Goal: Task Accomplishment & Management: Use online tool/utility

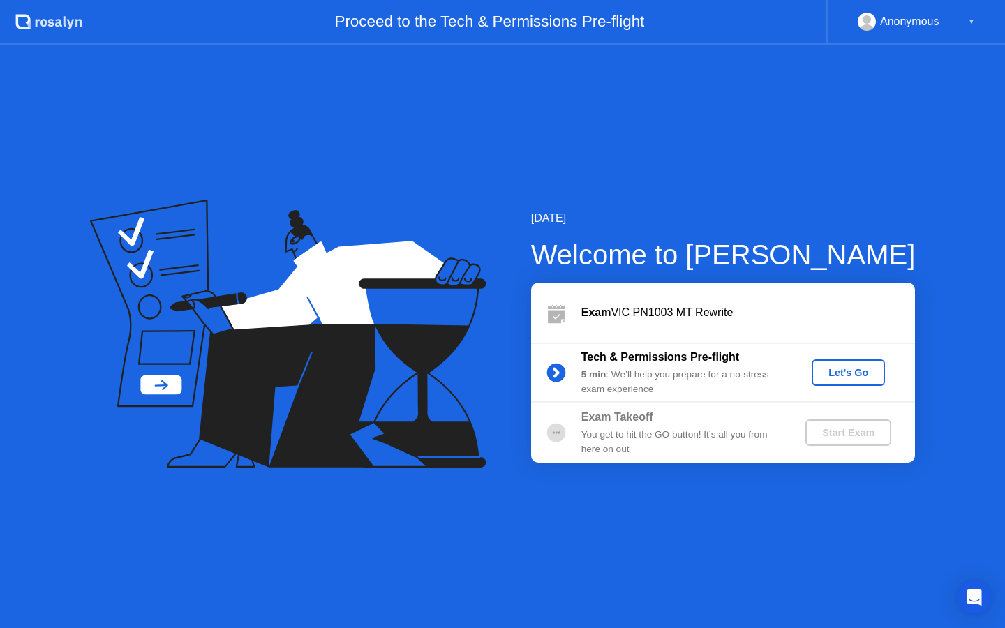
click at [854, 378] on div "Let's Go" at bounding box center [848, 372] width 62 height 11
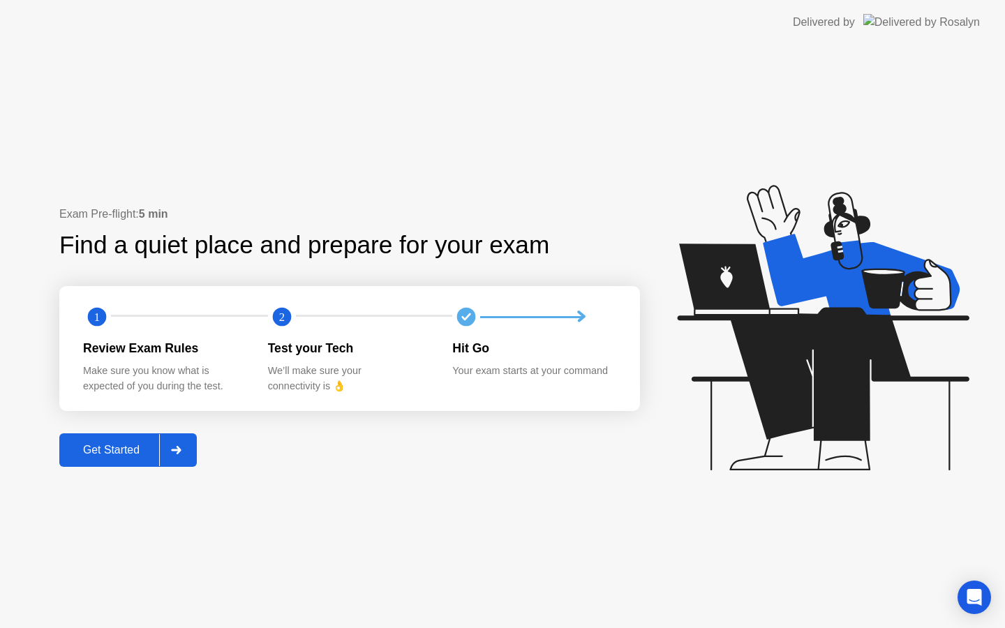
click at [156, 454] on div "Get Started" at bounding box center [112, 450] width 96 height 13
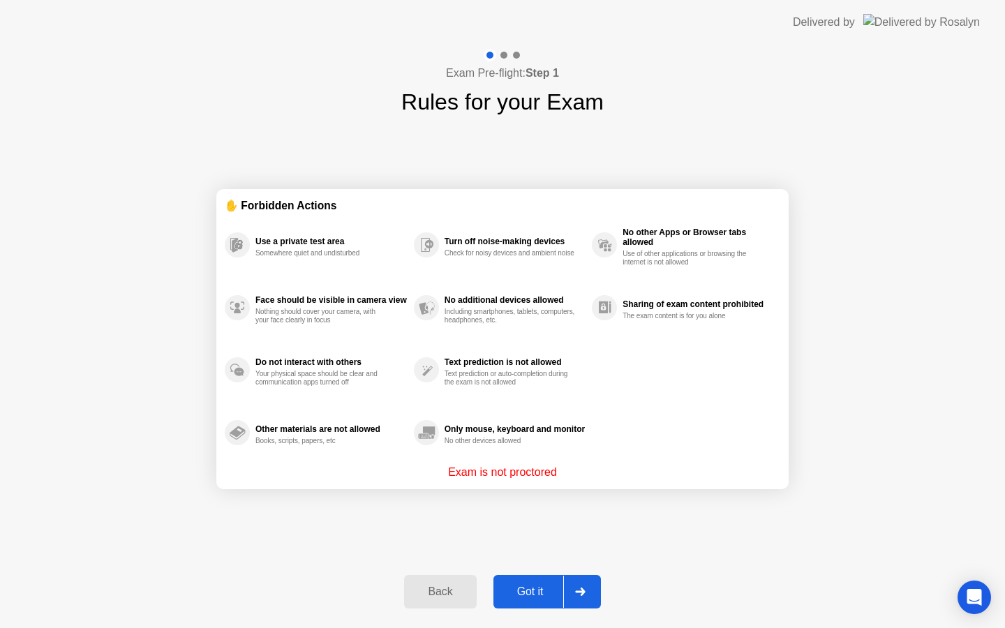
click at [563, 593] on div "Got it" at bounding box center [531, 592] width 66 height 13
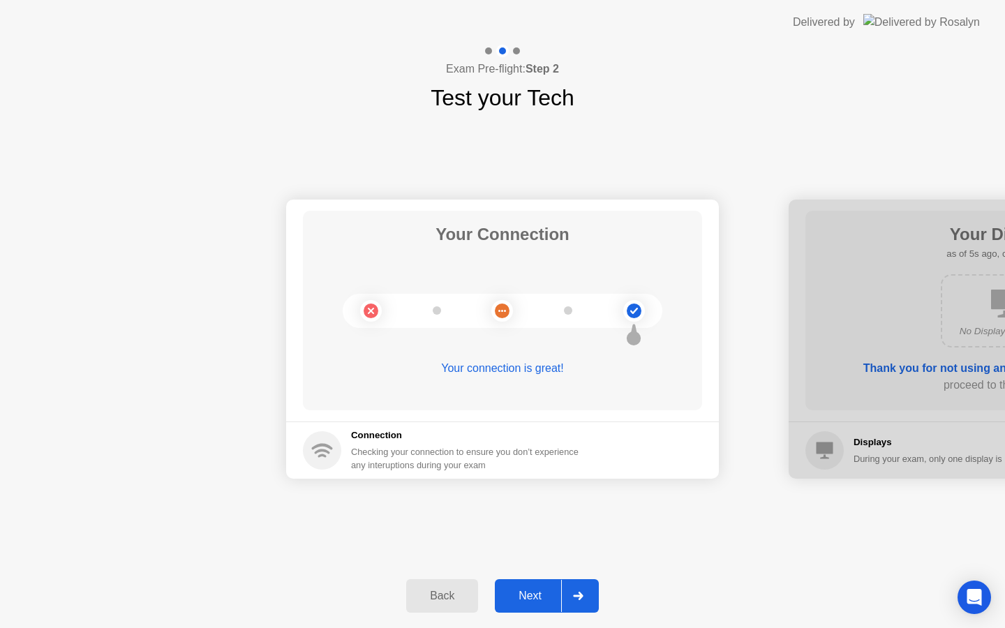
click at [560, 599] on div "Next" at bounding box center [530, 596] width 62 height 13
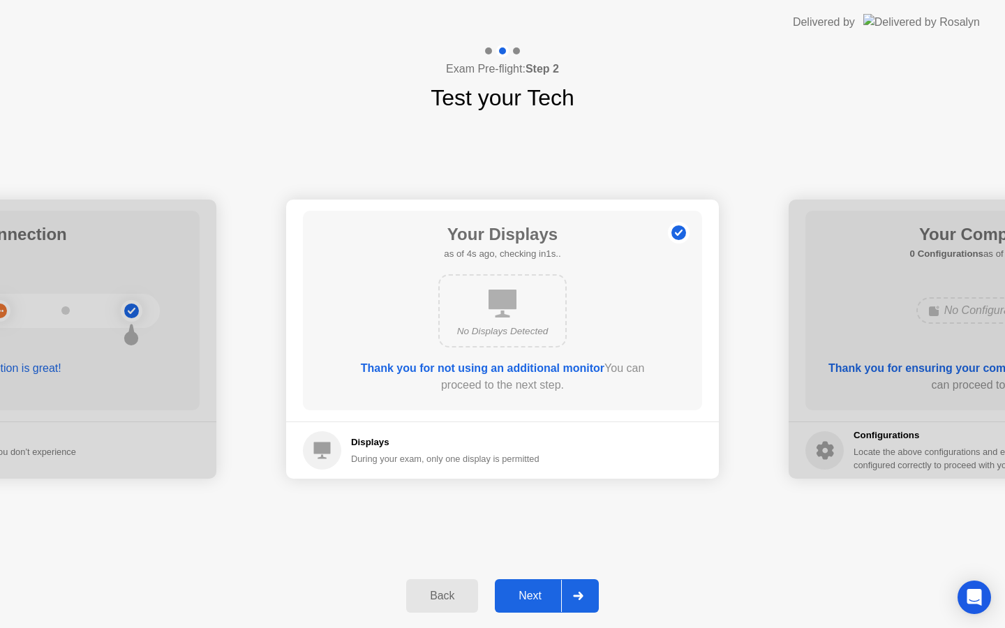
click at [556, 595] on div "Next" at bounding box center [530, 596] width 62 height 13
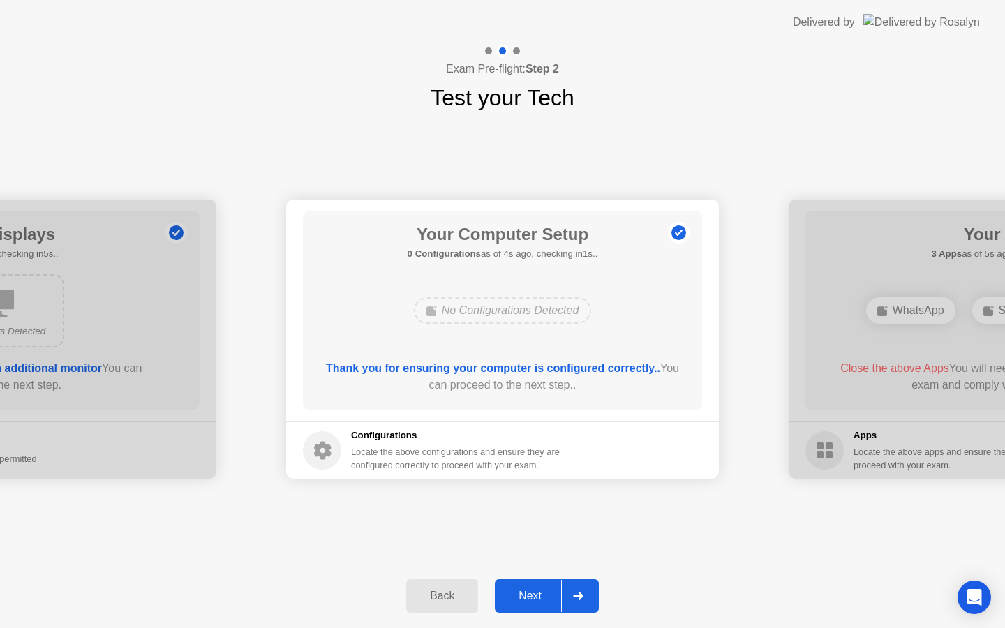
click at [552, 599] on div "Next" at bounding box center [530, 596] width 62 height 13
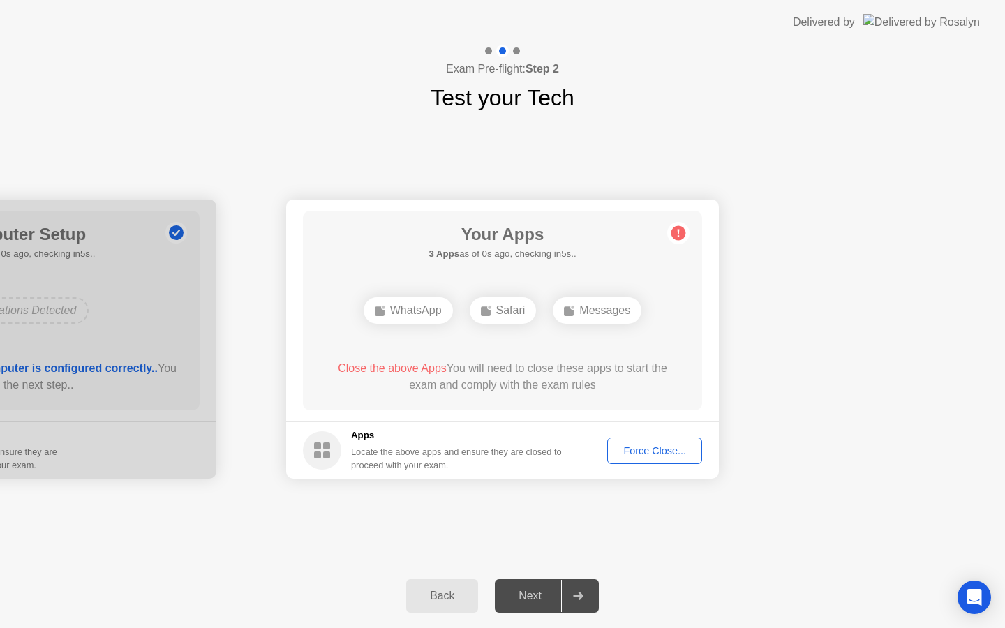
click at [552, 599] on div "Next" at bounding box center [530, 596] width 62 height 13
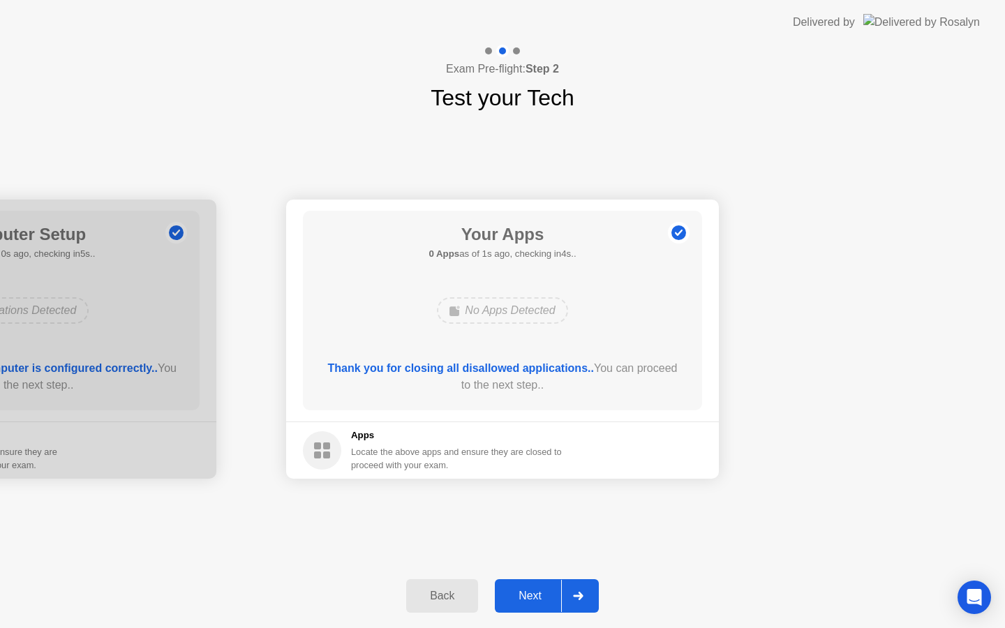
click at [540, 616] on div "Back Next" at bounding box center [502, 596] width 1005 height 64
click at [538, 602] on div "Next" at bounding box center [530, 596] width 62 height 13
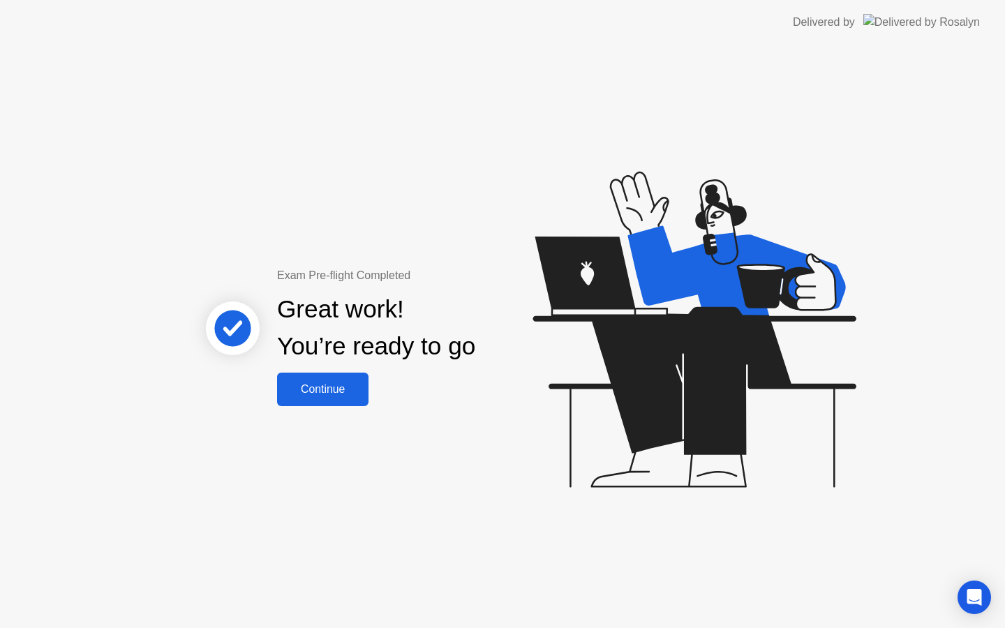
click at [338, 409] on div "Exam Pre-flight Completed Great work! You’re ready to go Continue" at bounding box center [502, 337] width 1005 height 584
click at [338, 385] on div "Continue" at bounding box center [322, 389] width 83 height 13
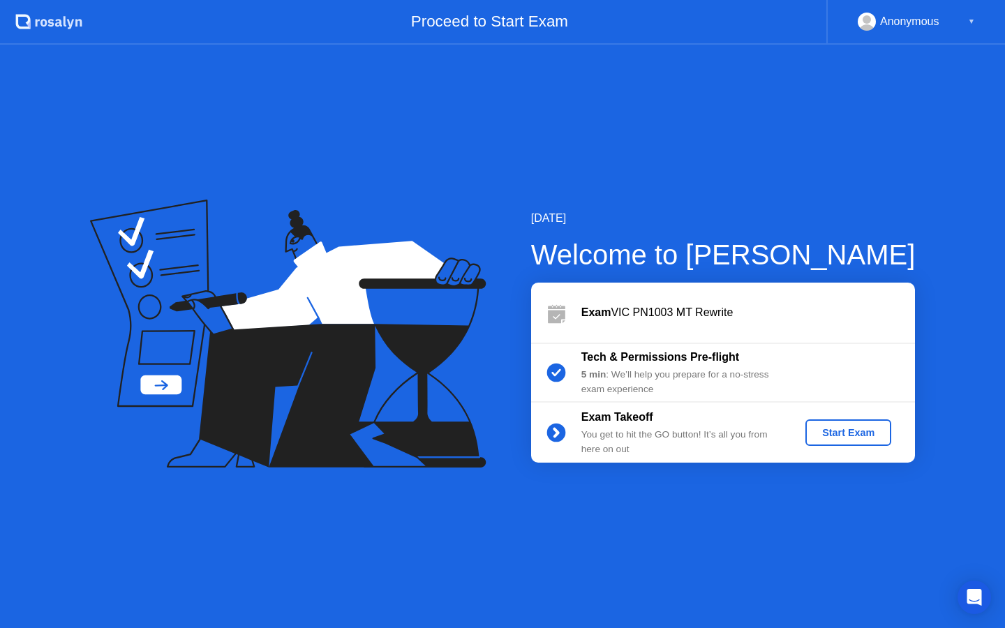
click at [833, 428] on div "Start Exam" at bounding box center [848, 432] width 75 height 11
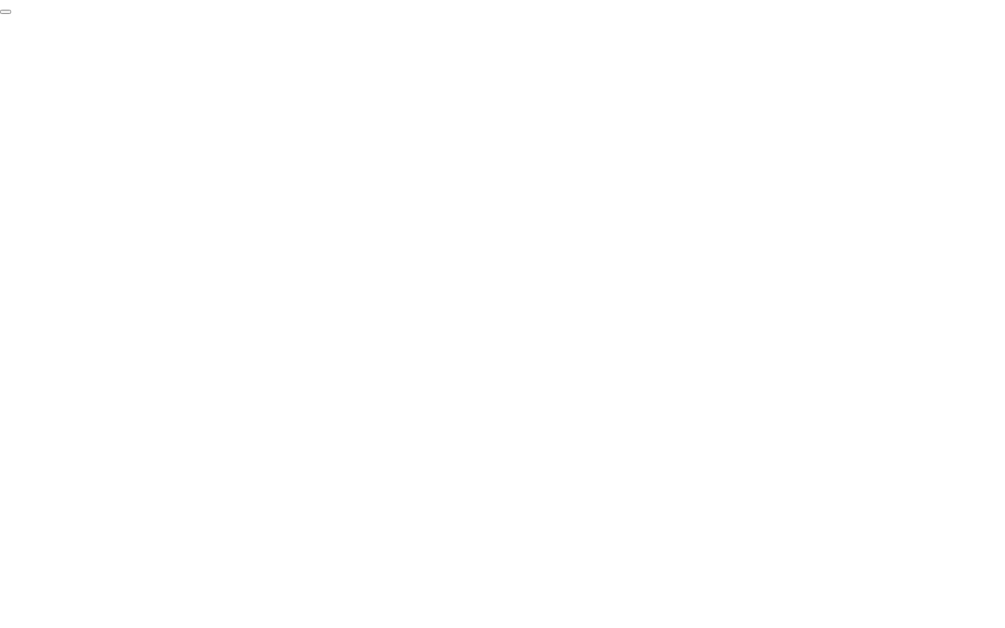
click at [11, 14] on button "End Proctoring Session" at bounding box center [5, 12] width 11 height 4
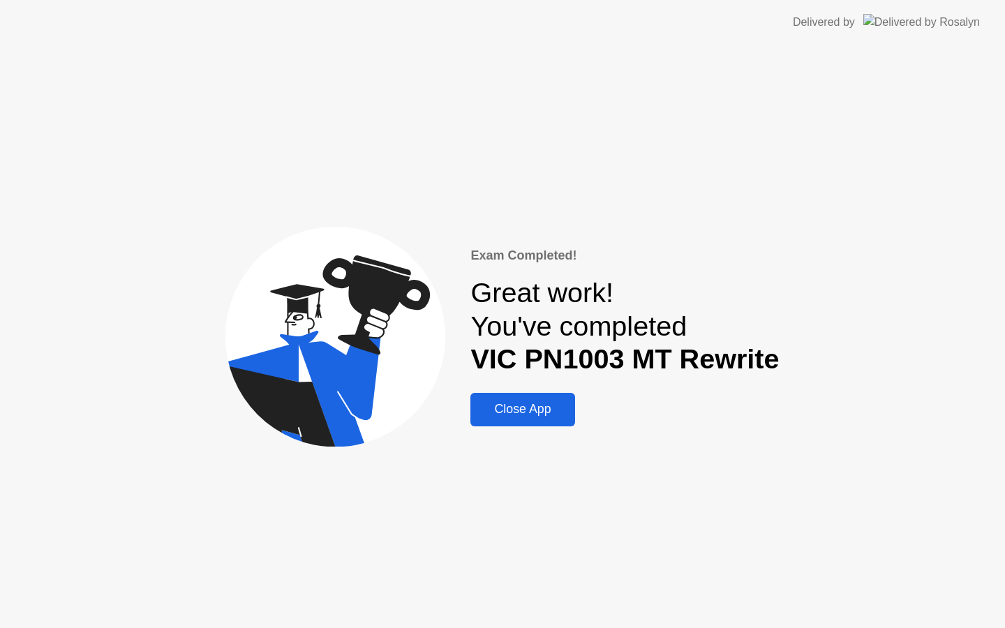
click at [540, 407] on div "Close App" at bounding box center [523, 409] width 96 height 15
